Goal: Task Accomplishment & Management: Manage account settings

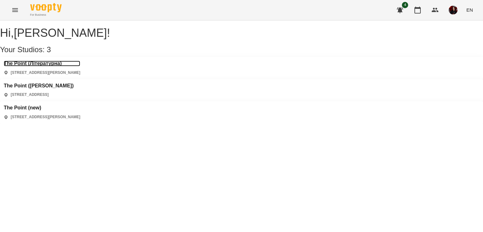
click at [57, 66] on h3 "The Point (Літературна)" at bounding box center [42, 64] width 76 height 6
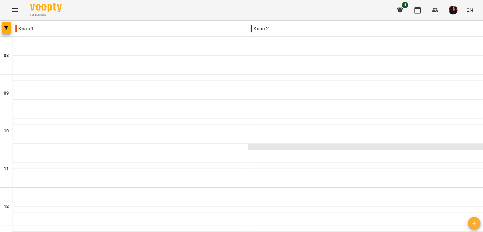
scroll to position [299, 0]
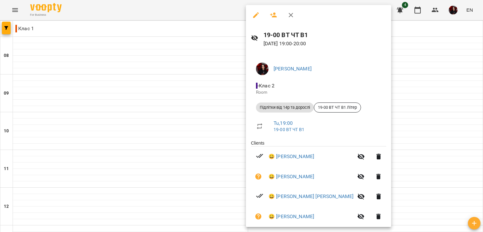
scroll to position [10, 0]
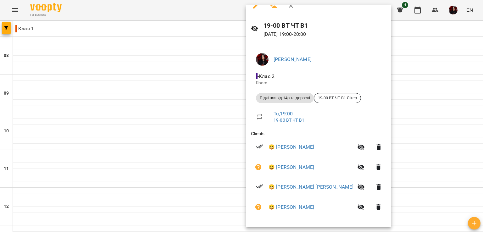
click at [201, 146] on div at bounding box center [241, 116] width 483 height 232
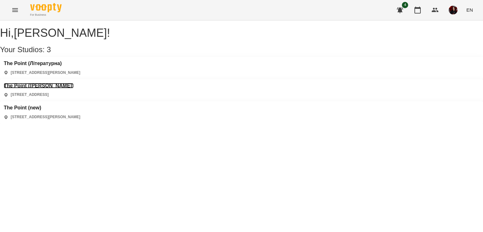
click at [74, 83] on h3 "The Point ([PERSON_NAME])" at bounding box center [39, 86] width 70 height 6
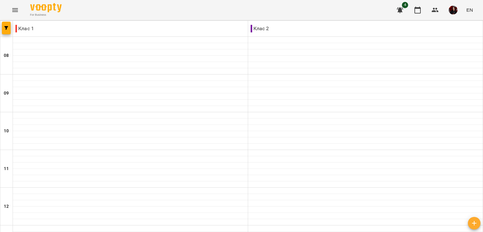
drag, startPoint x: 217, startPoint y: 201, endPoint x: 229, endPoint y: 204, distance: 12.5
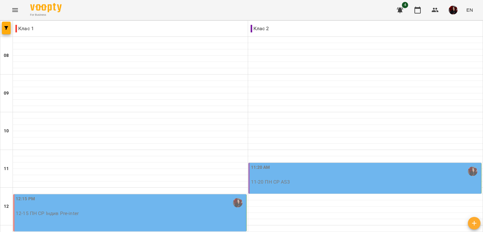
scroll to position [41, 0]
click at [272, 164] on div "11:20 AM" at bounding box center [365, 171] width 229 height 14
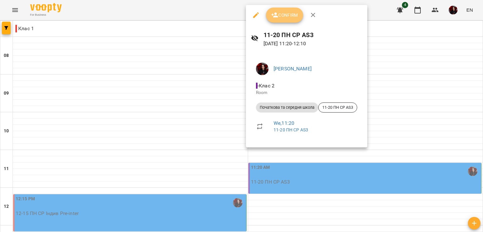
click at [278, 15] on span "Confirm" at bounding box center [284, 15] width 27 height 8
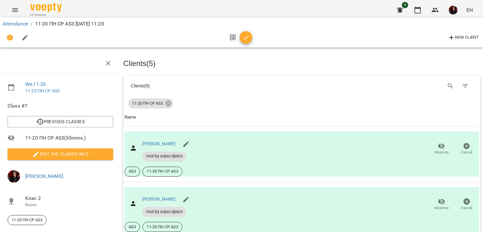
scroll to position [49, 0]
click at [248, 41] on icon "button" at bounding box center [246, 38] width 8 height 8
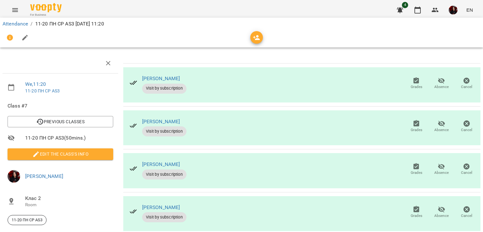
scroll to position [0, 0]
